Goal: Download file/media

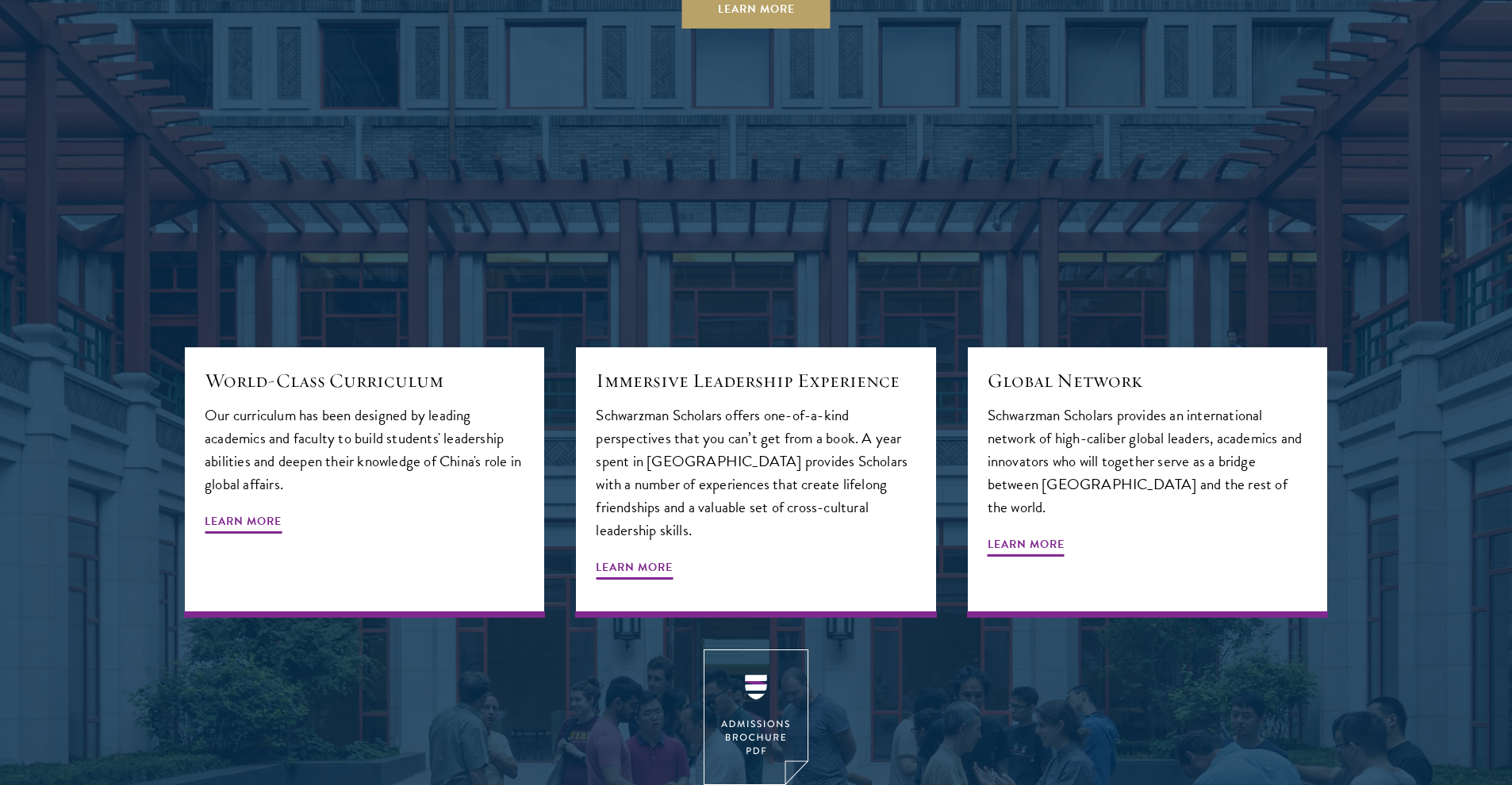
scroll to position [1880, 0]
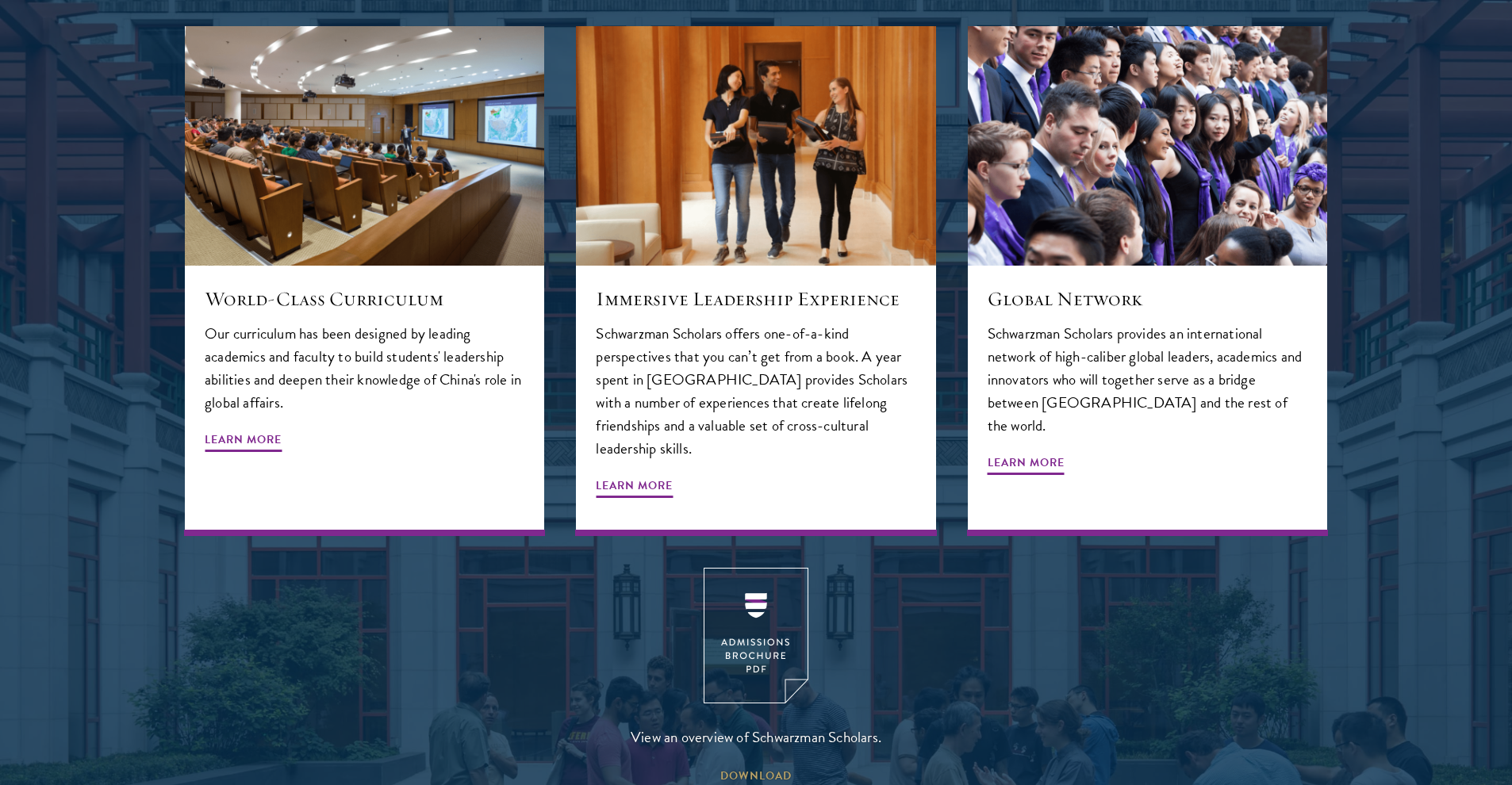
click at [786, 766] on span "DOWNLOAD" at bounding box center [756, 778] width 72 height 24
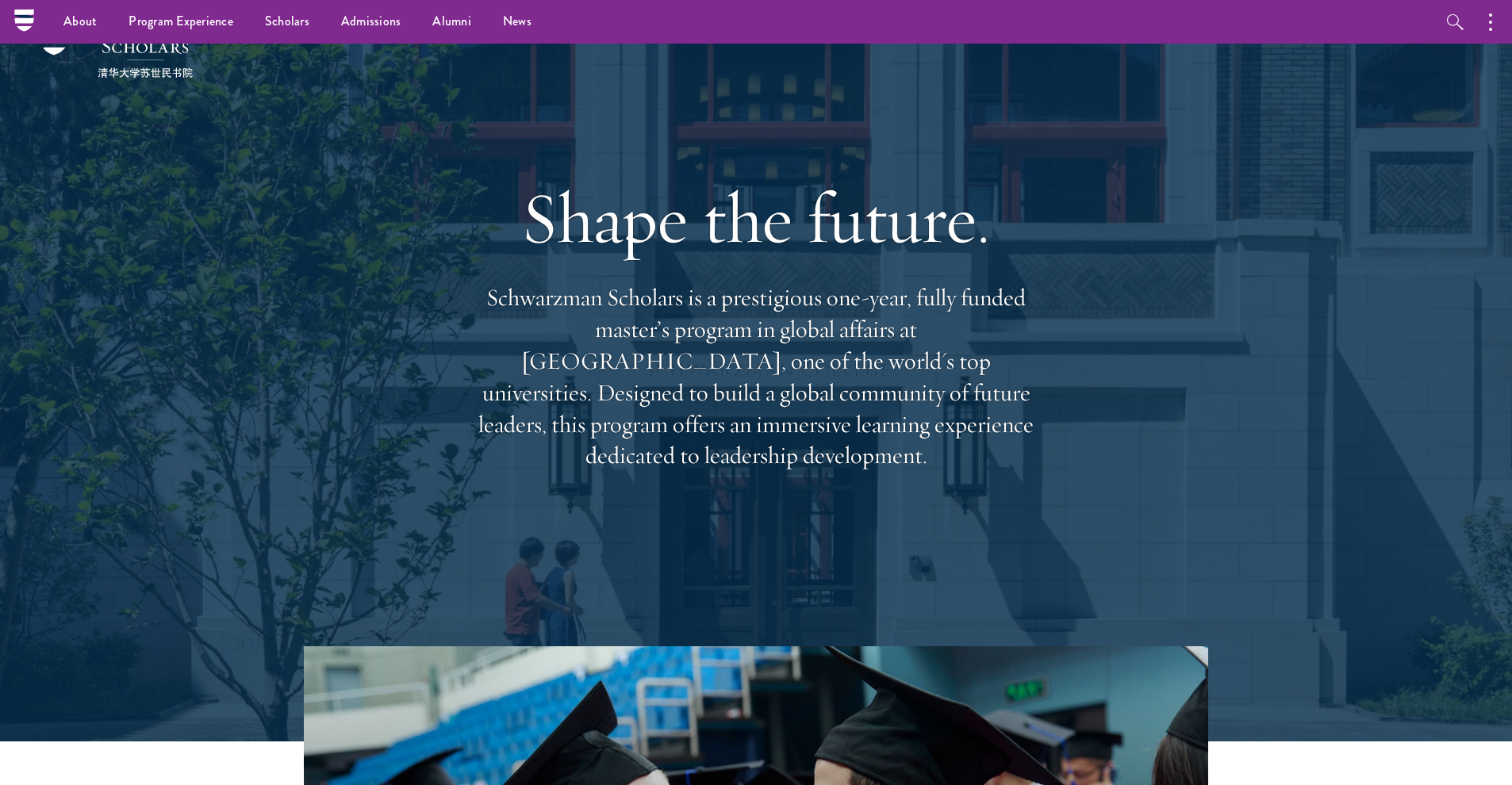
scroll to position [0, 0]
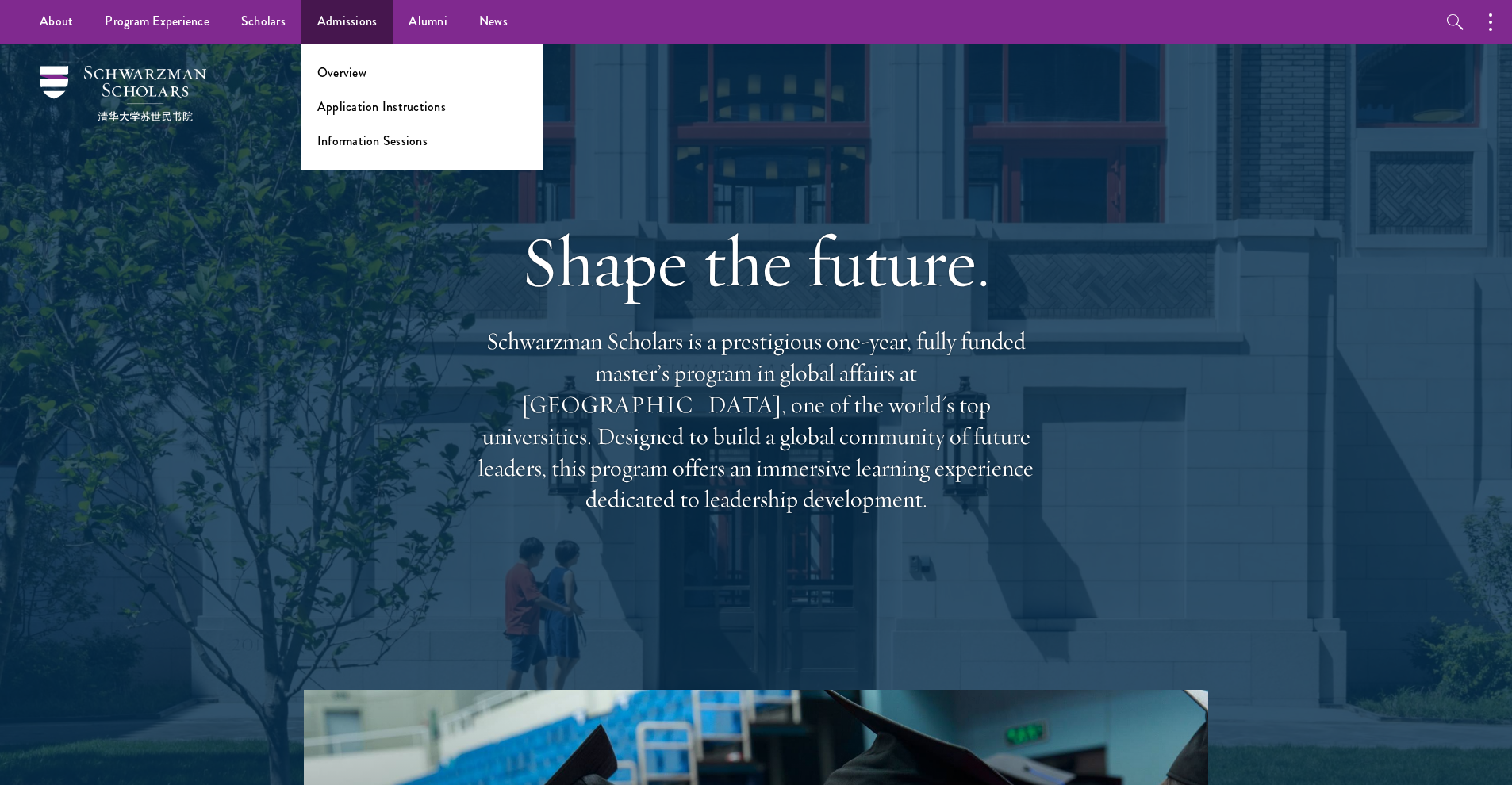
click at [348, 22] on link "Admissions" at bounding box center [347, 22] width 92 height 44
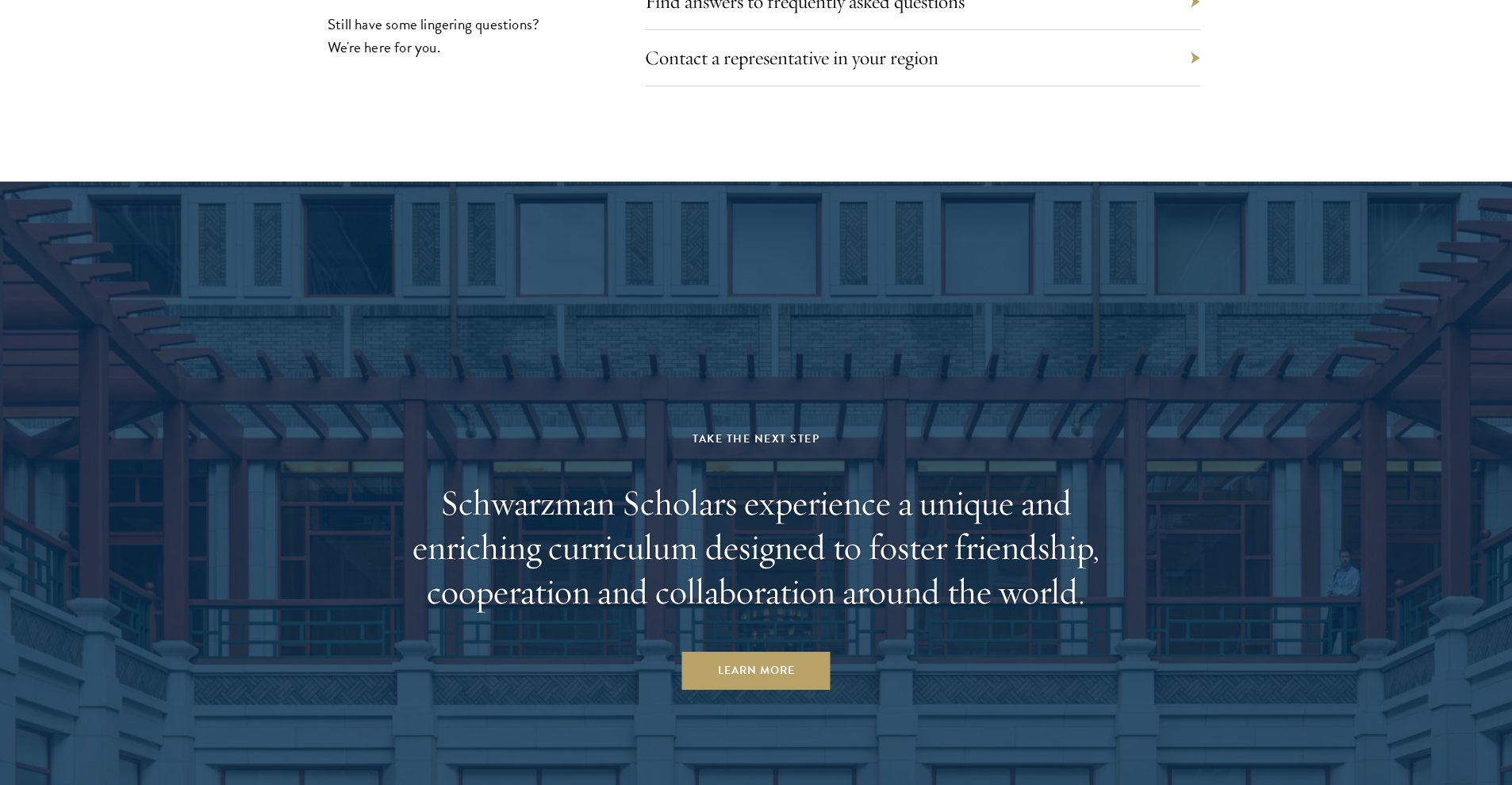
scroll to position [7762, 0]
